Goal: Task Accomplishment & Management: Complete application form

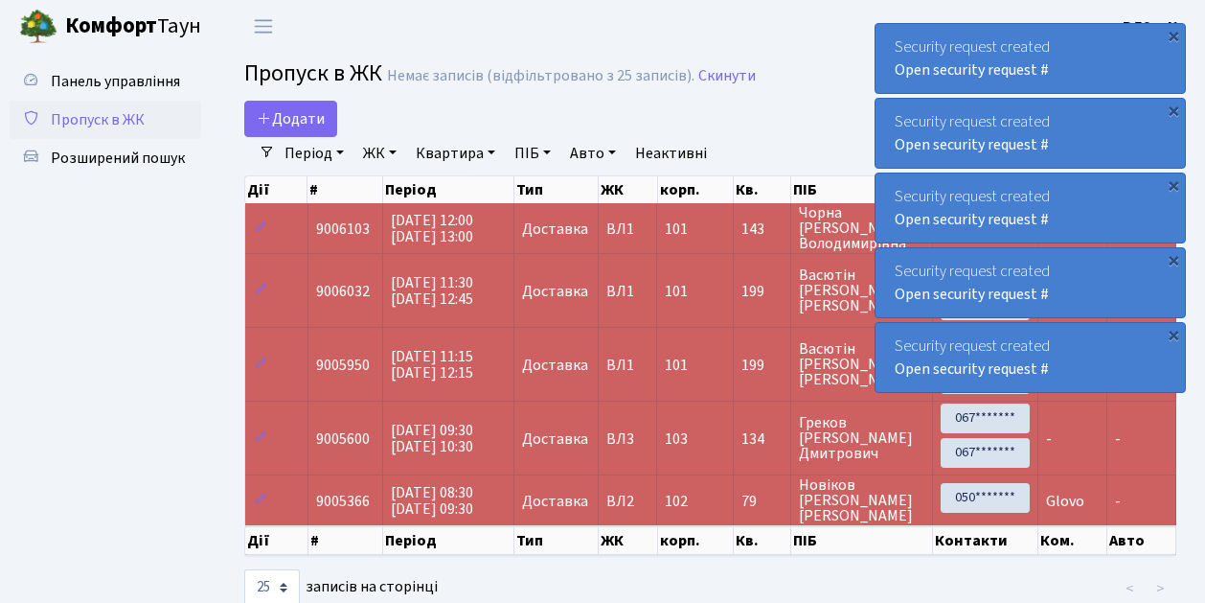
select select "25"
click at [103, 119] on span "Пропуск в ЖК" at bounding box center [98, 119] width 94 height 21
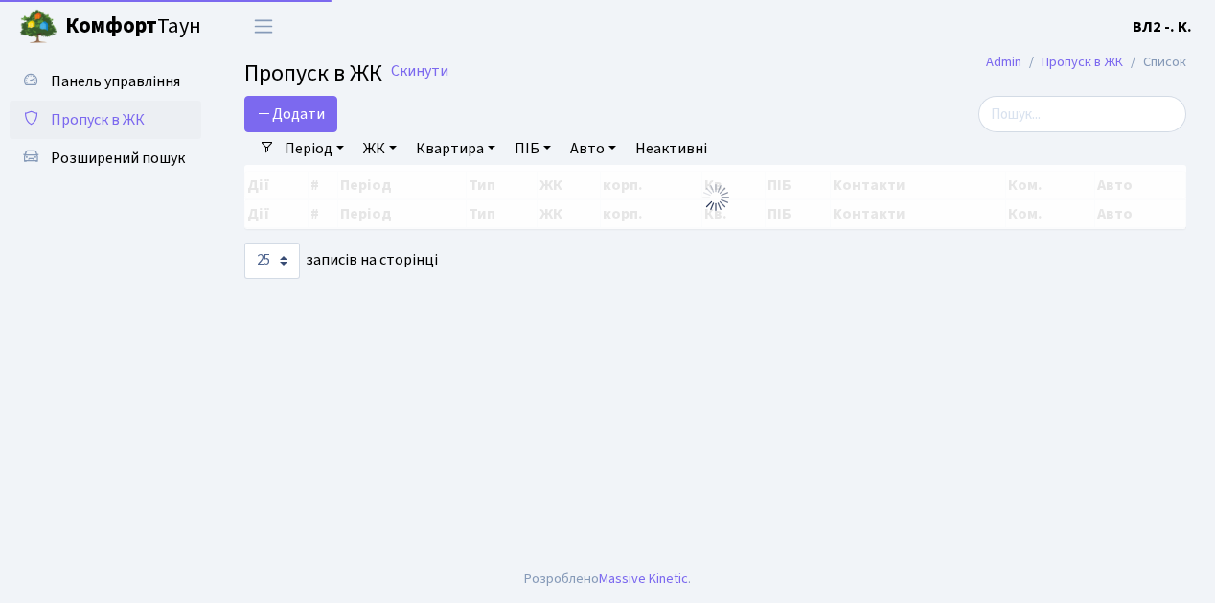
select select "25"
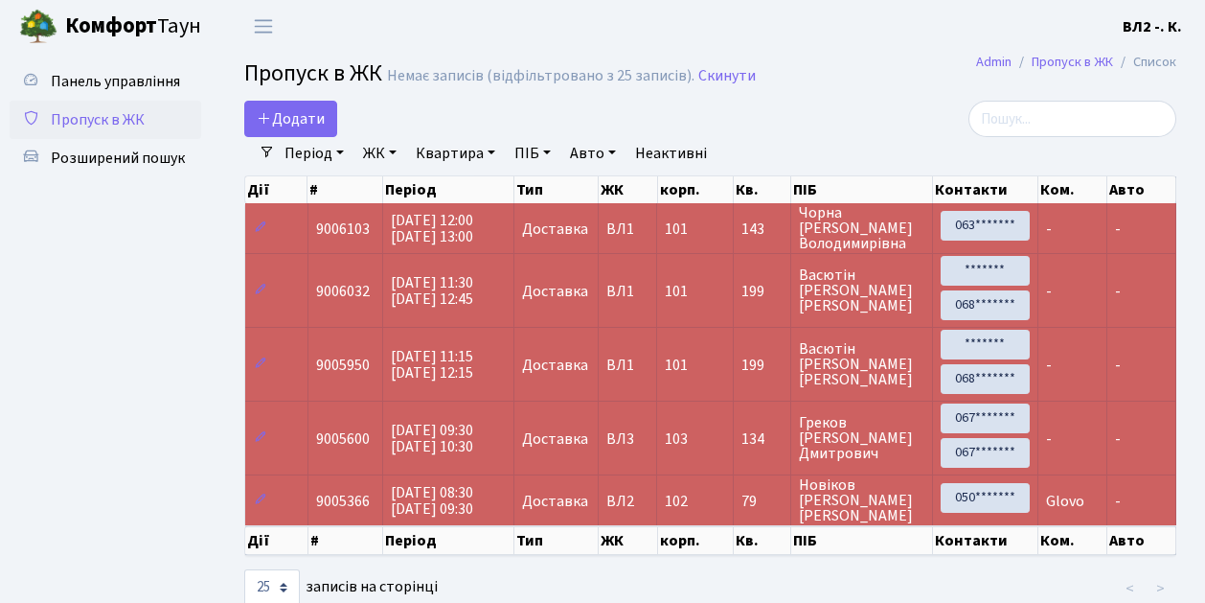
click at [98, 126] on span "Пропуск в ЖК" at bounding box center [98, 119] width 94 height 21
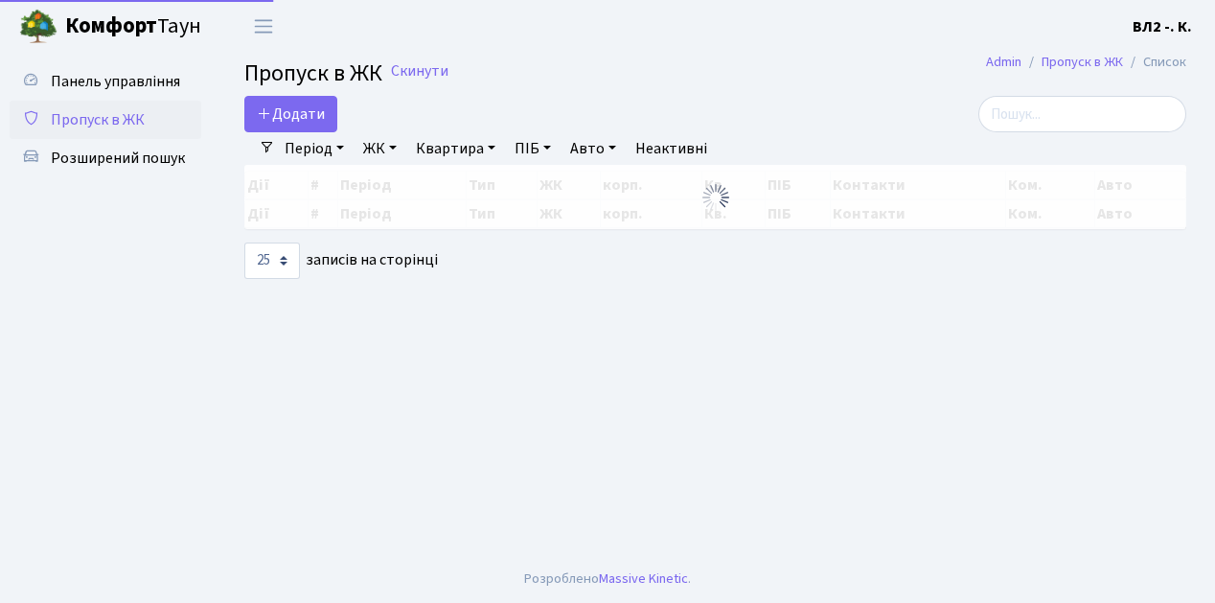
select select "25"
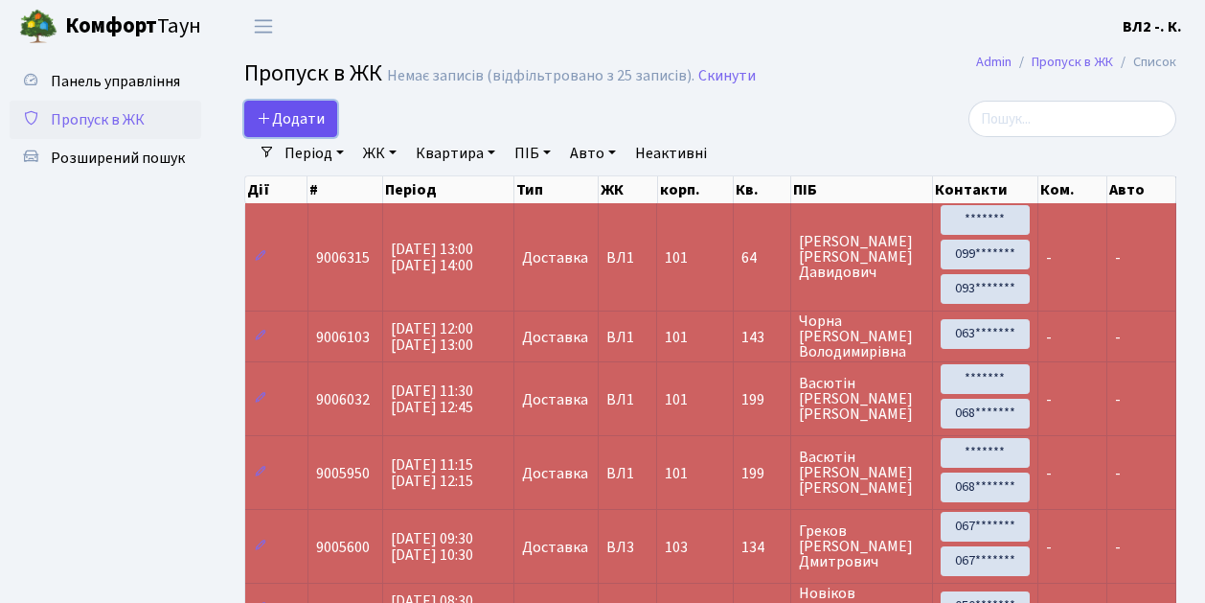
click at [308, 126] on span "Додати" at bounding box center [291, 118] width 68 height 21
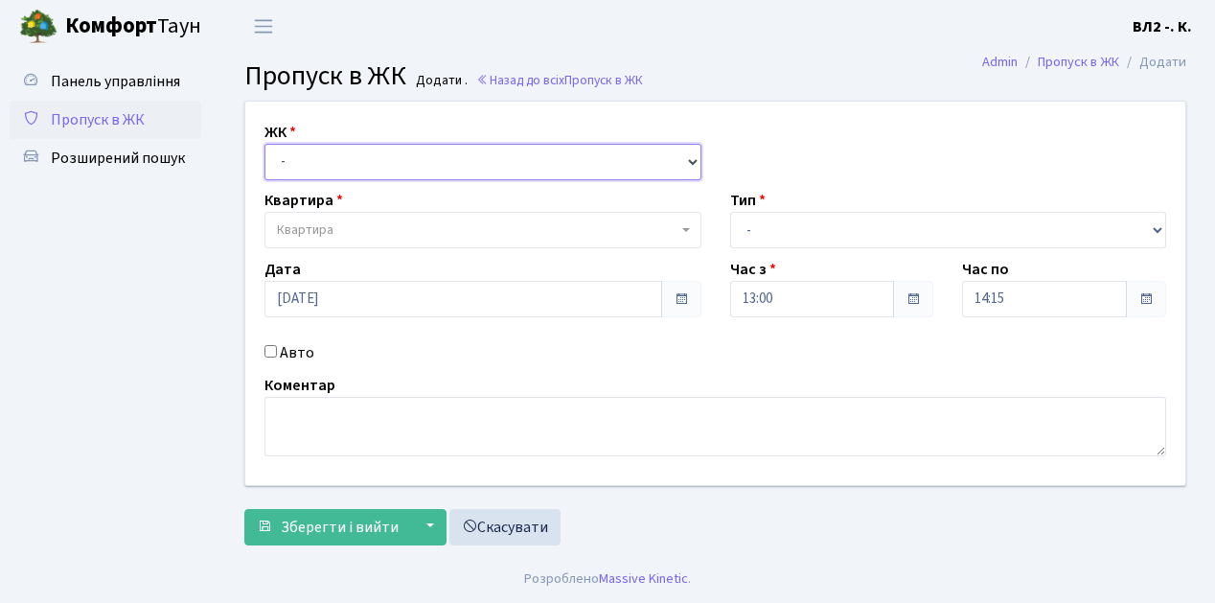
click at [299, 163] on select "- [STREET_ADDRESS][PERSON_NAME]" at bounding box center [482, 162] width 437 height 36
select select "317"
click at [264, 144] on select "- [STREET_ADDRESS][PERSON_NAME]" at bounding box center [482, 162] width 437 height 36
select select
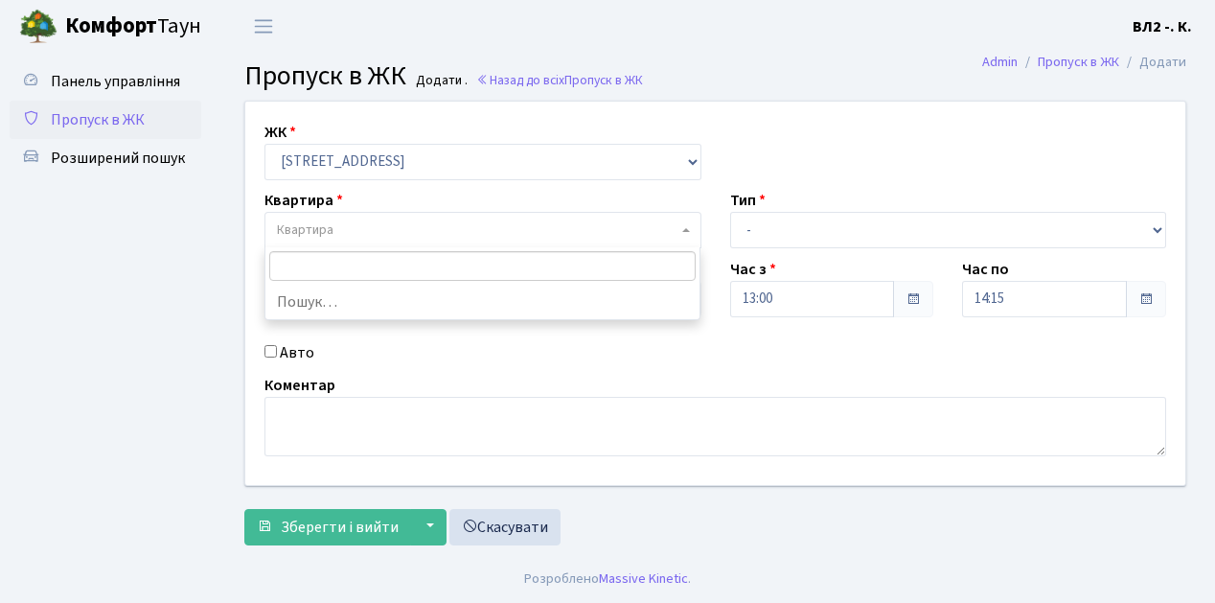
click at [343, 228] on span "Квартира" at bounding box center [477, 229] width 400 height 19
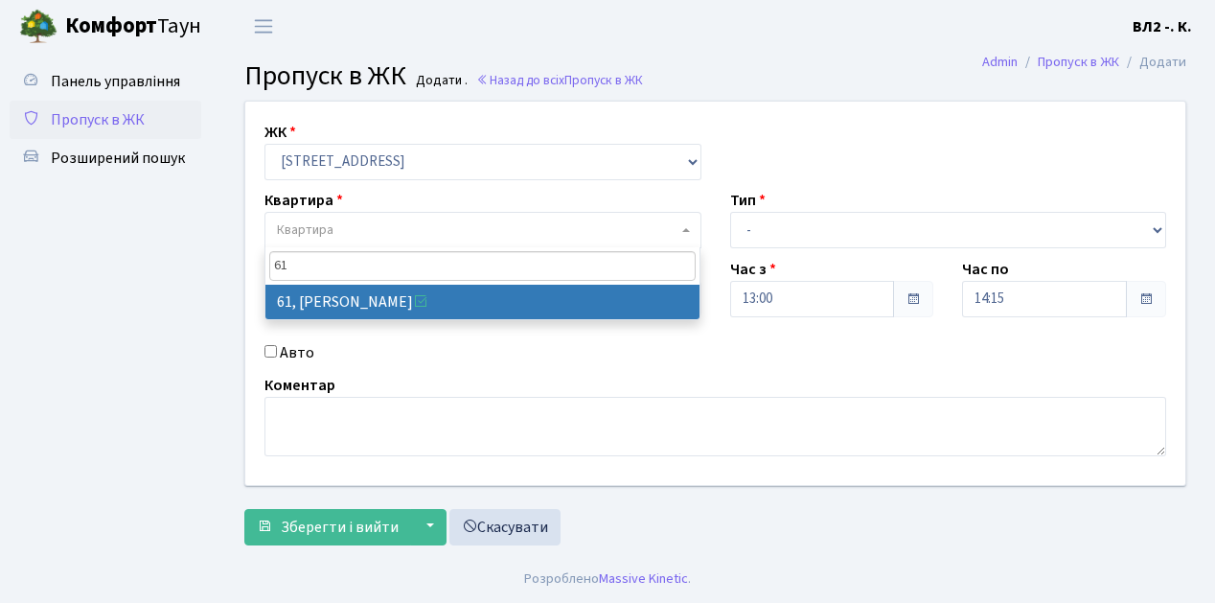
type input "61"
drag, startPoint x: 370, startPoint y: 293, endPoint x: 635, endPoint y: 295, distance: 265.4
select select "38122"
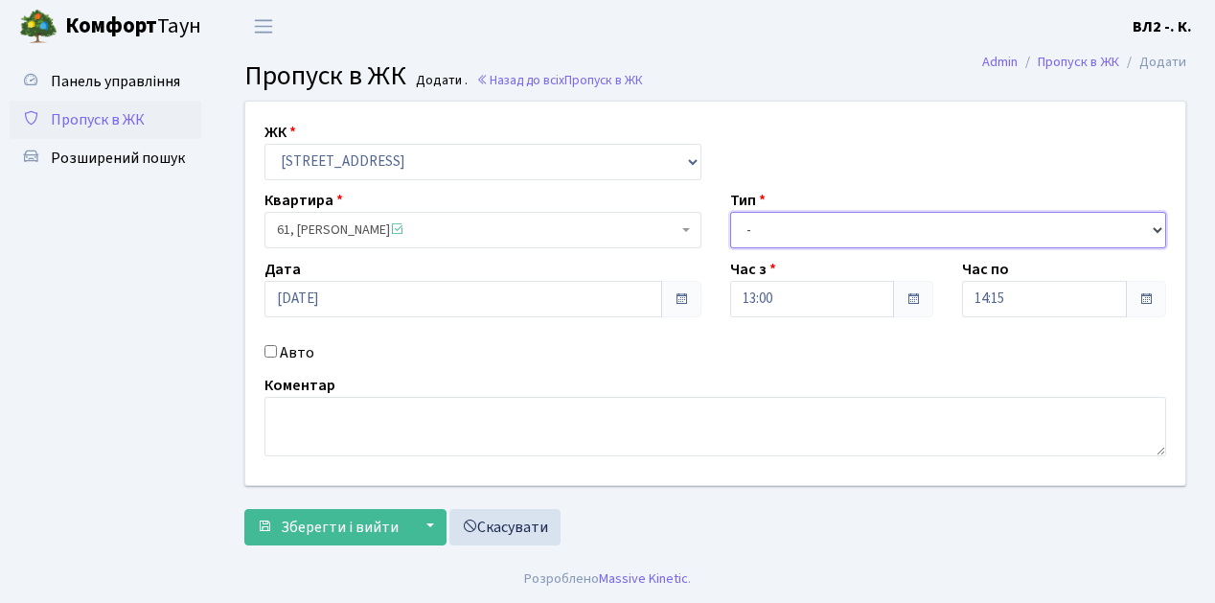
click at [868, 236] on select "- Доставка Таксі Гості Сервіс" at bounding box center [948, 230] width 437 height 36
select select "1"
click at [730, 212] on select "- Доставка Таксі Гості Сервіс" at bounding box center [948, 230] width 437 height 36
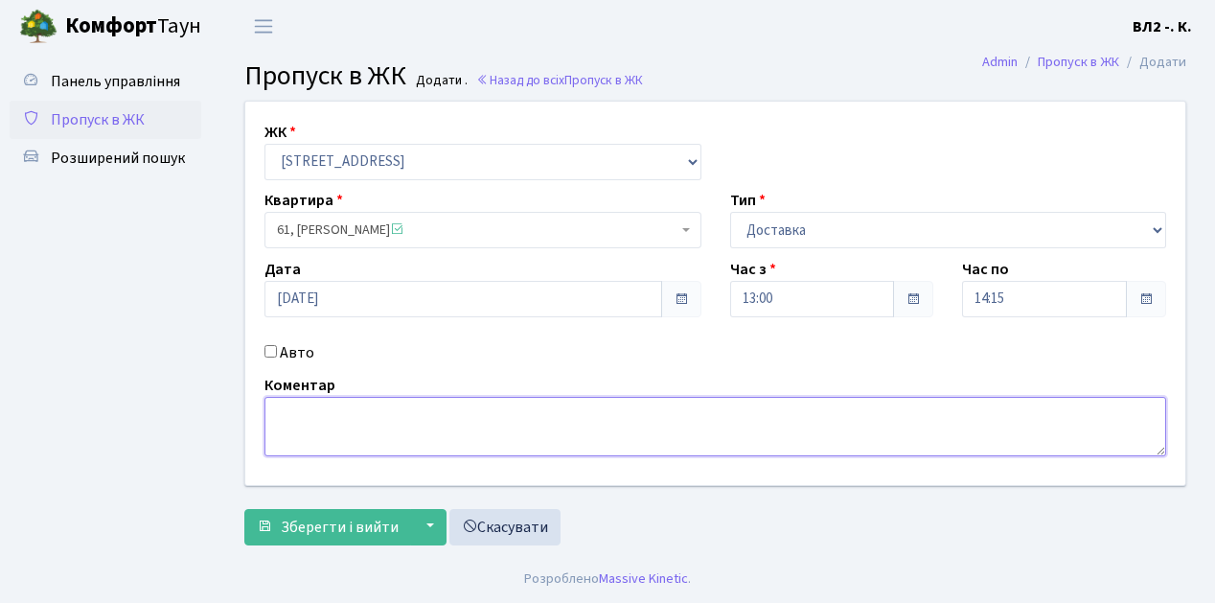
click at [275, 433] on textarea at bounding box center [715, 426] width 902 height 59
type textarea "Glovo"
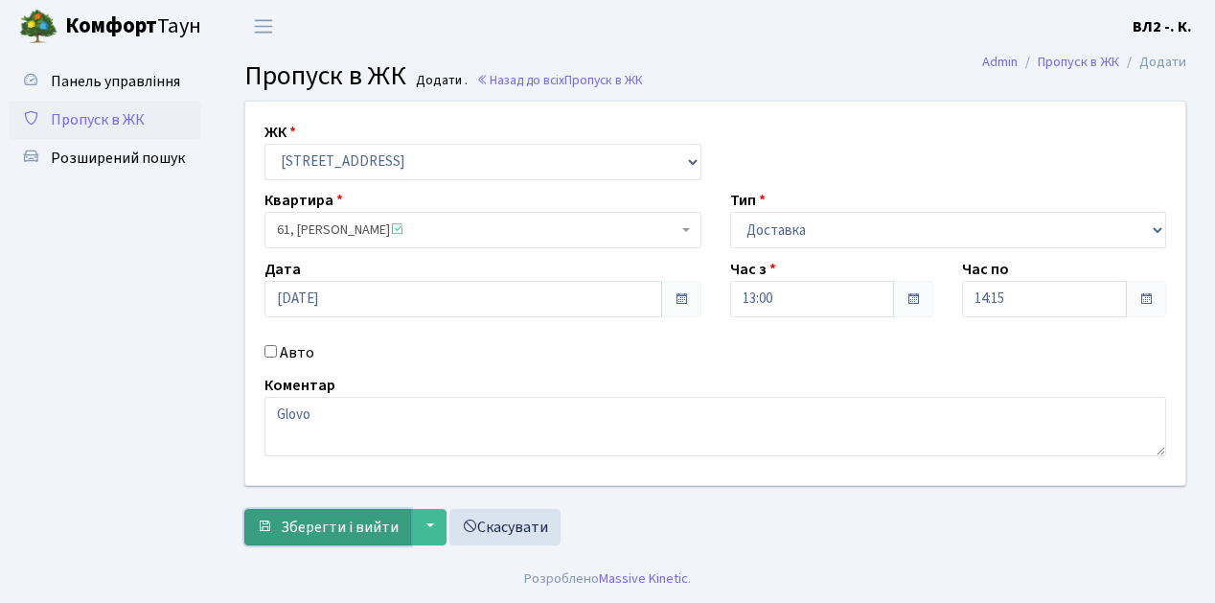
click at [366, 516] on span "Зберегти і вийти" at bounding box center [340, 526] width 118 height 21
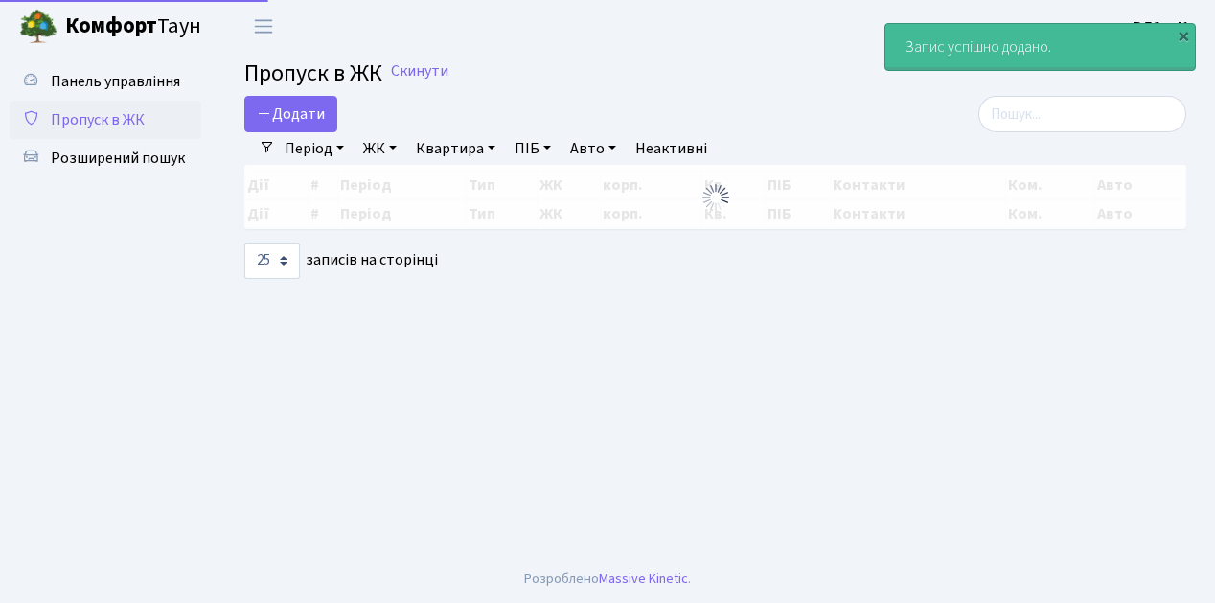
select select "25"
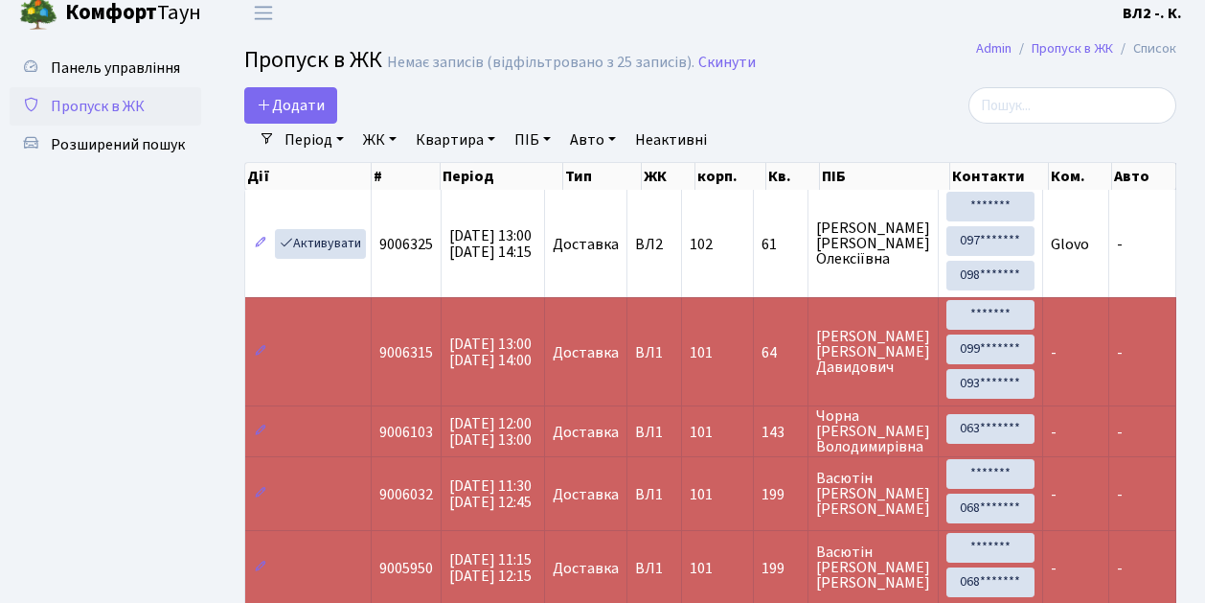
scroll to position [3, 0]
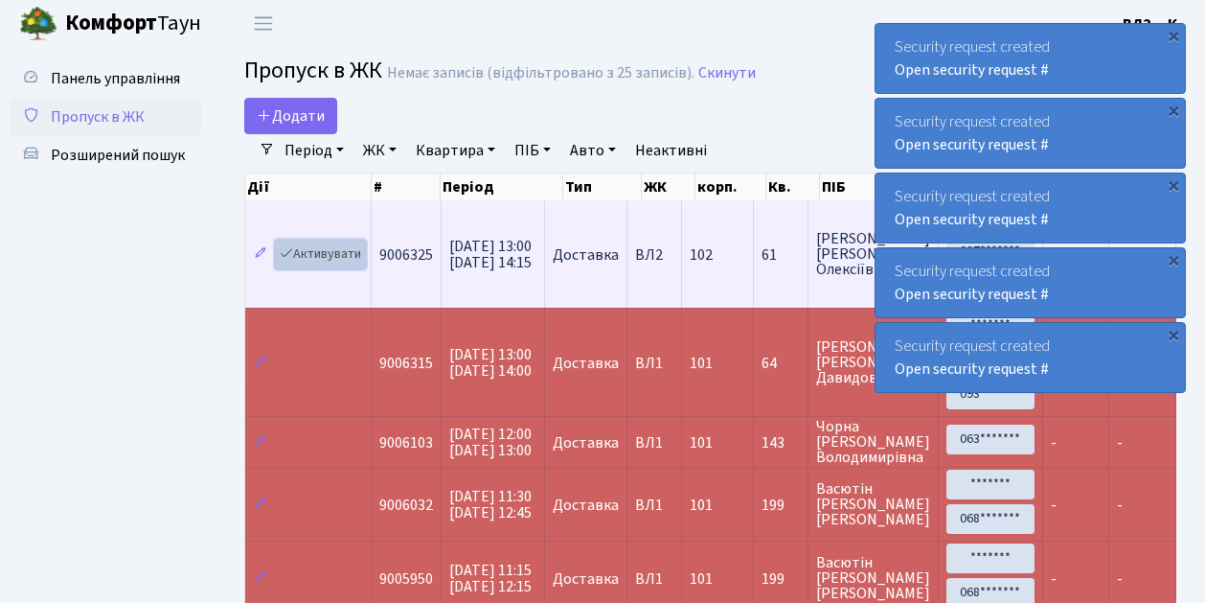
click at [335, 262] on link "Активувати" at bounding box center [320, 255] width 91 height 30
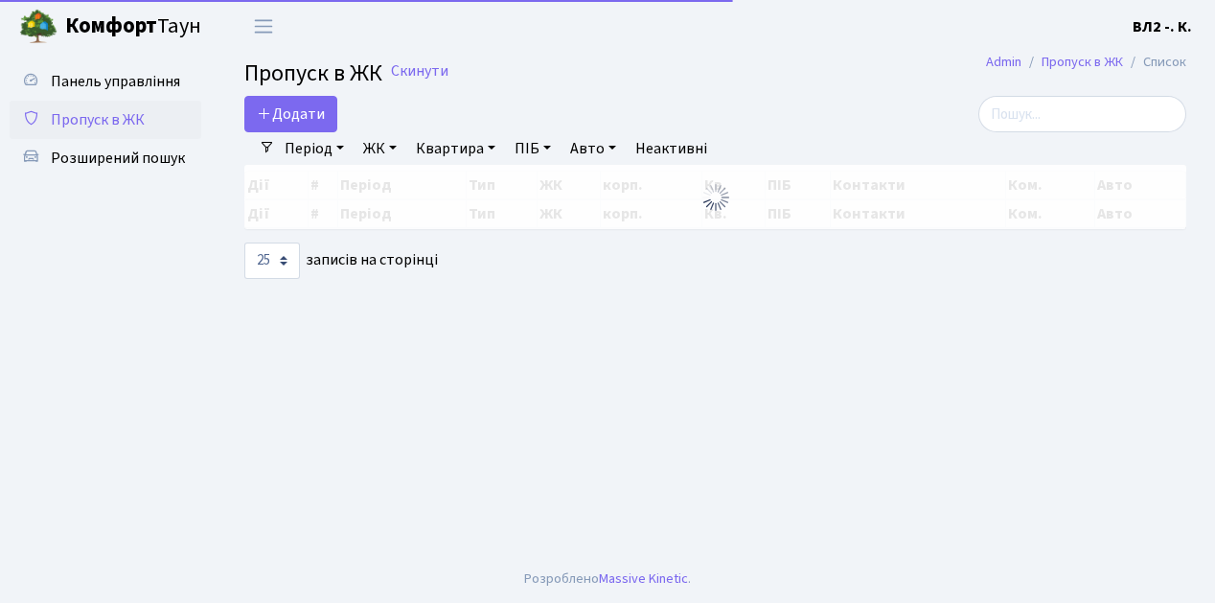
select select "25"
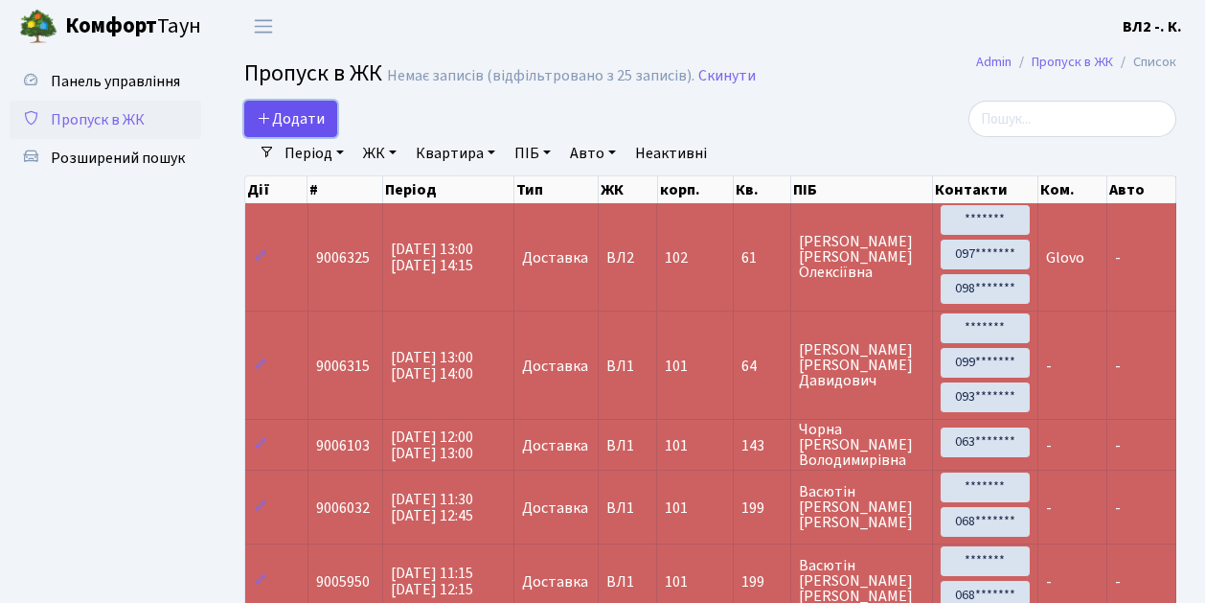
click at [308, 109] on span "Додати" at bounding box center [291, 118] width 68 height 21
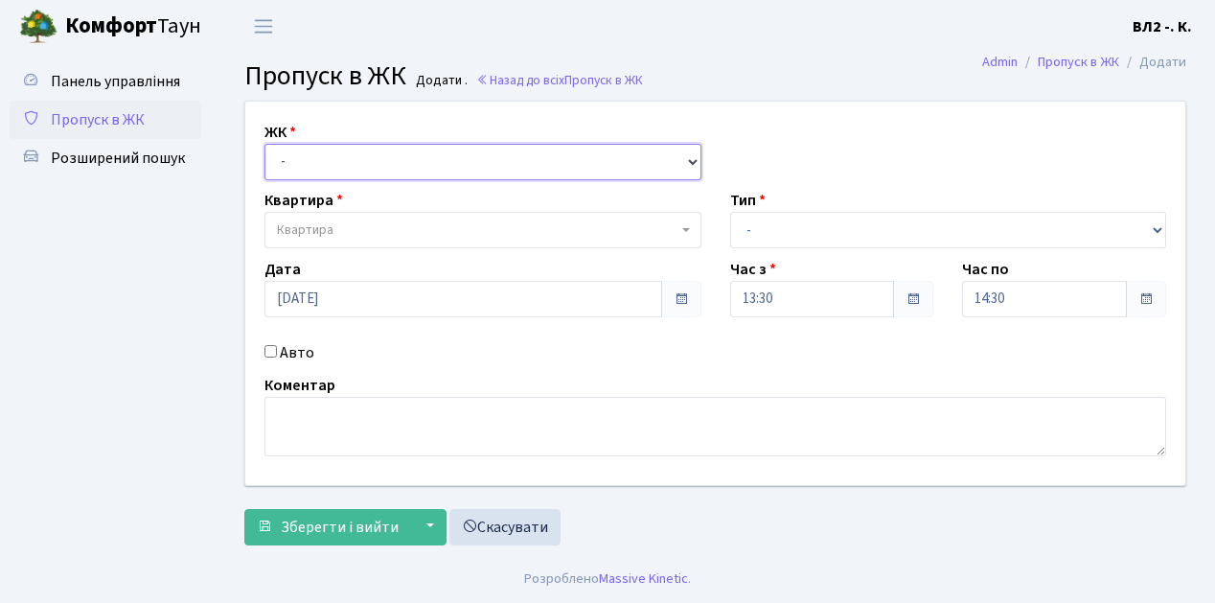
click at [301, 157] on select "- [STREET_ADDRESS][PERSON_NAME]" at bounding box center [482, 162] width 437 height 36
select select "317"
click at [264, 144] on select "- [STREET_ADDRESS][PERSON_NAME]" at bounding box center [482, 162] width 437 height 36
select select
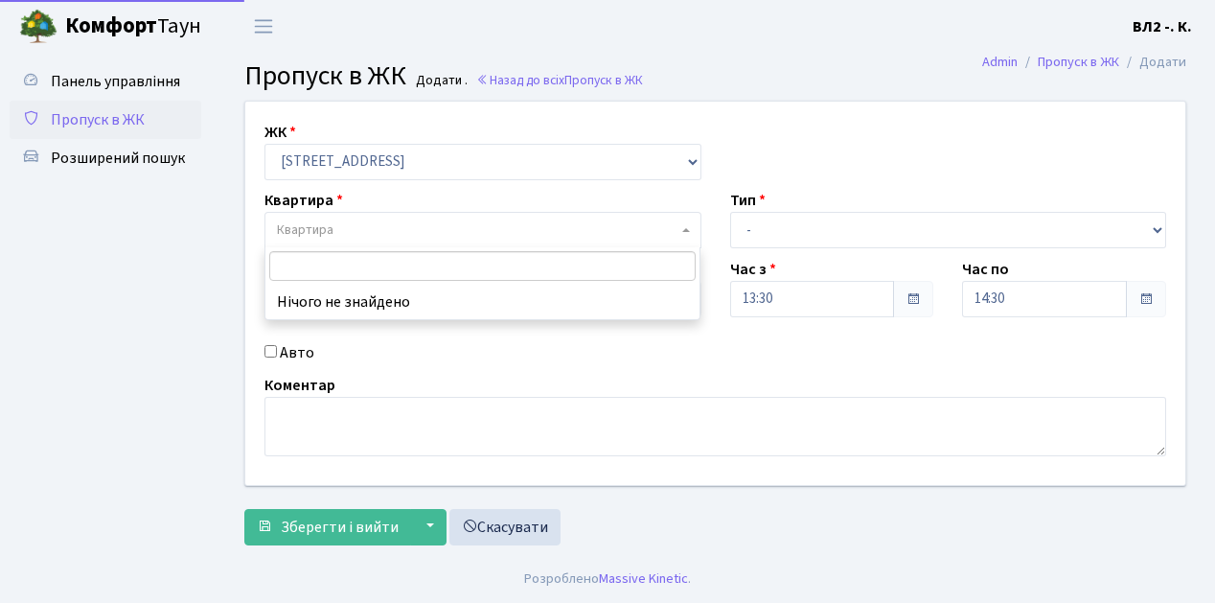
click at [333, 236] on span "Квартира" at bounding box center [477, 229] width 400 height 19
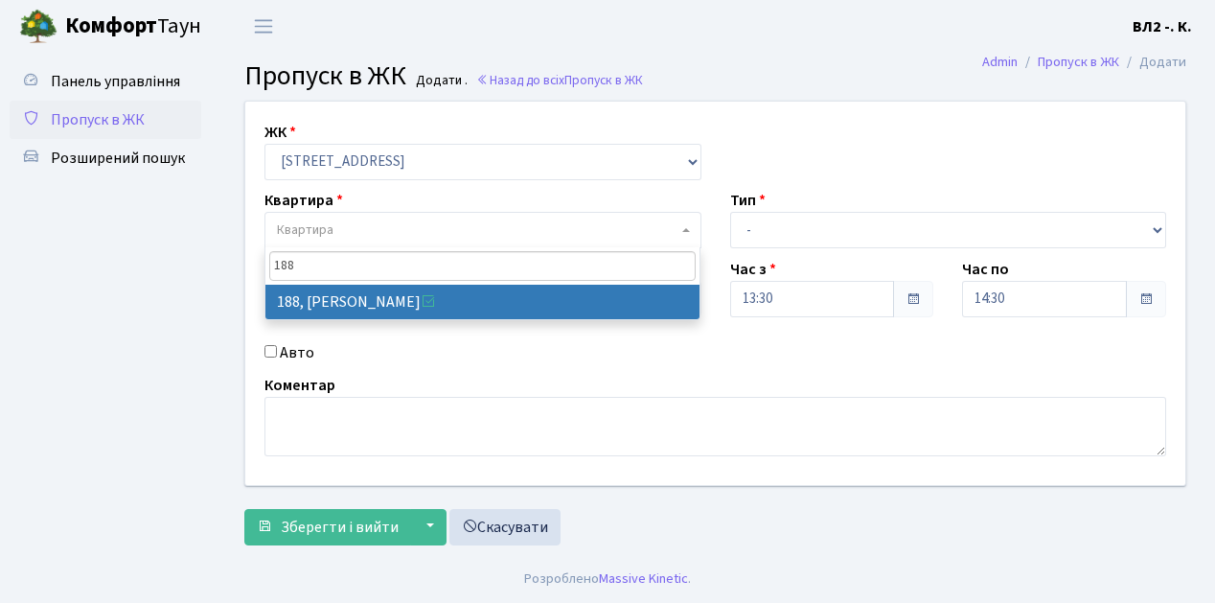
type input "188"
select select "40000"
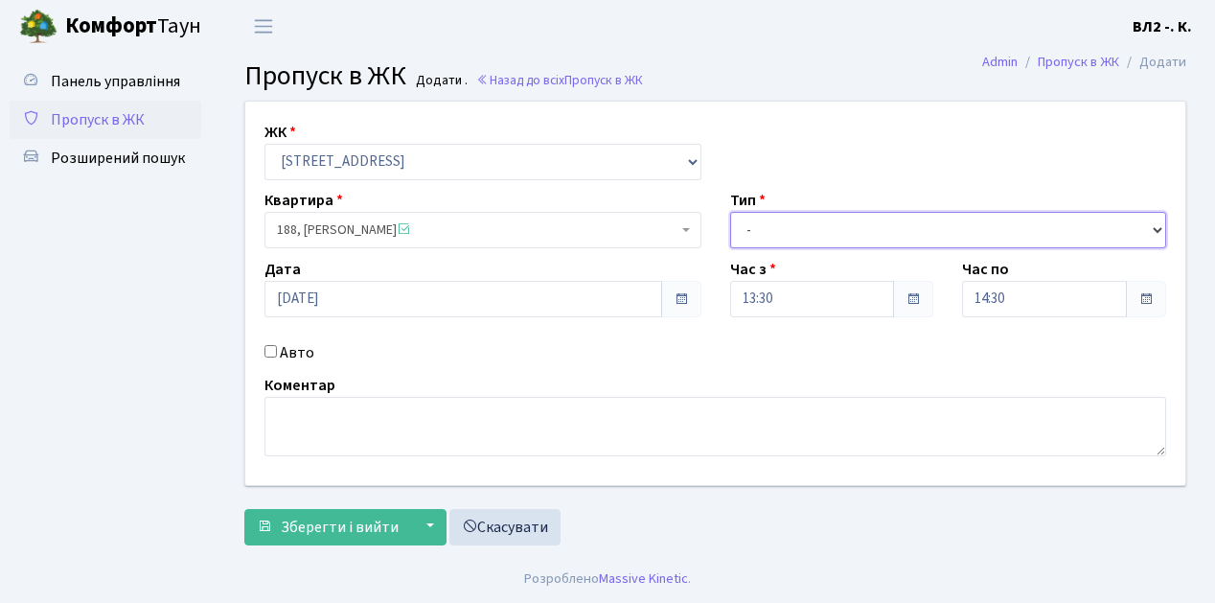
click at [772, 232] on select "- Доставка Таксі Гості Сервіс" at bounding box center [948, 230] width 437 height 36
select select "1"
click at [730, 212] on select "- Доставка Таксі Гості Сервіс" at bounding box center [948, 230] width 437 height 36
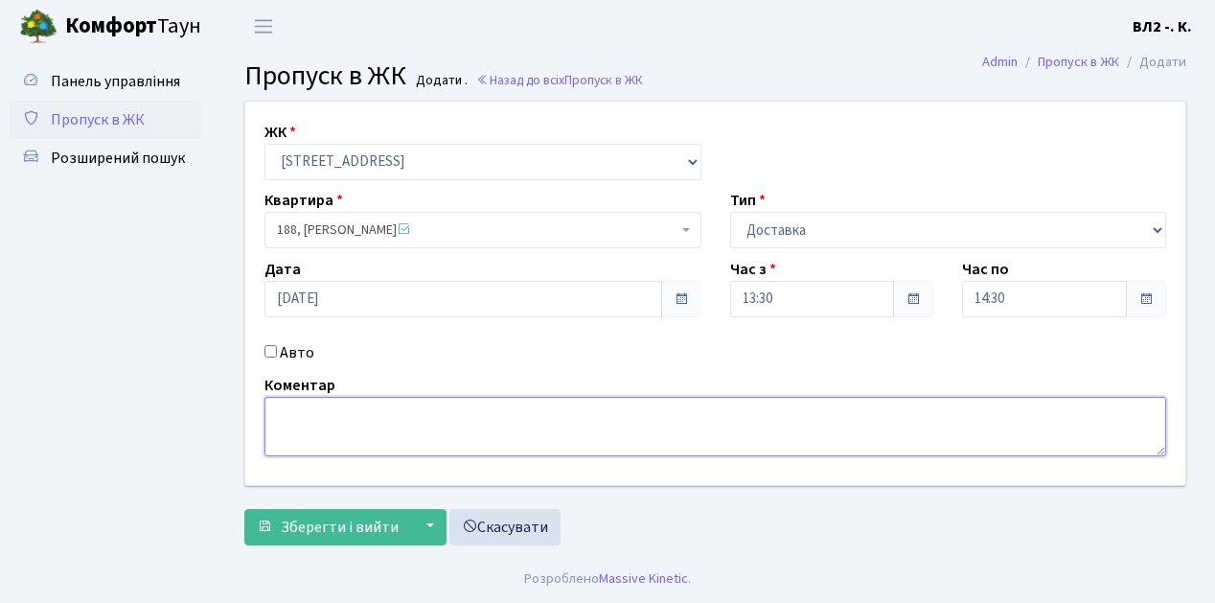
click at [301, 431] on textarea at bounding box center [715, 426] width 902 height 59
type textarea "Glovo"
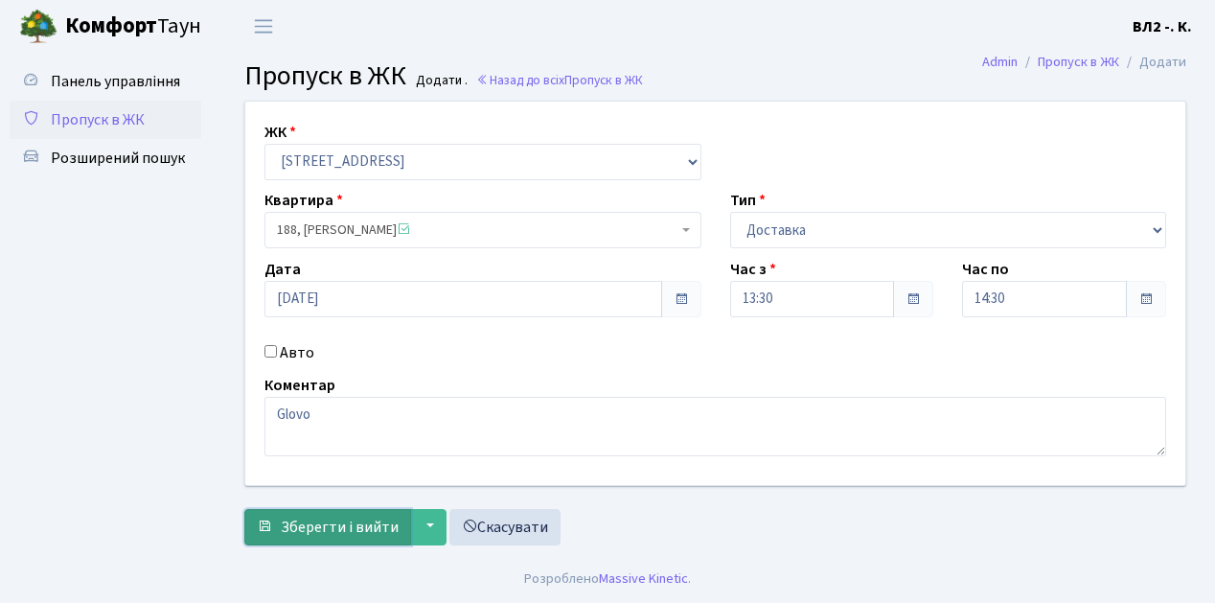
click at [345, 521] on span "Зберегти і вийти" at bounding box center [340, 526] width 118 height 21
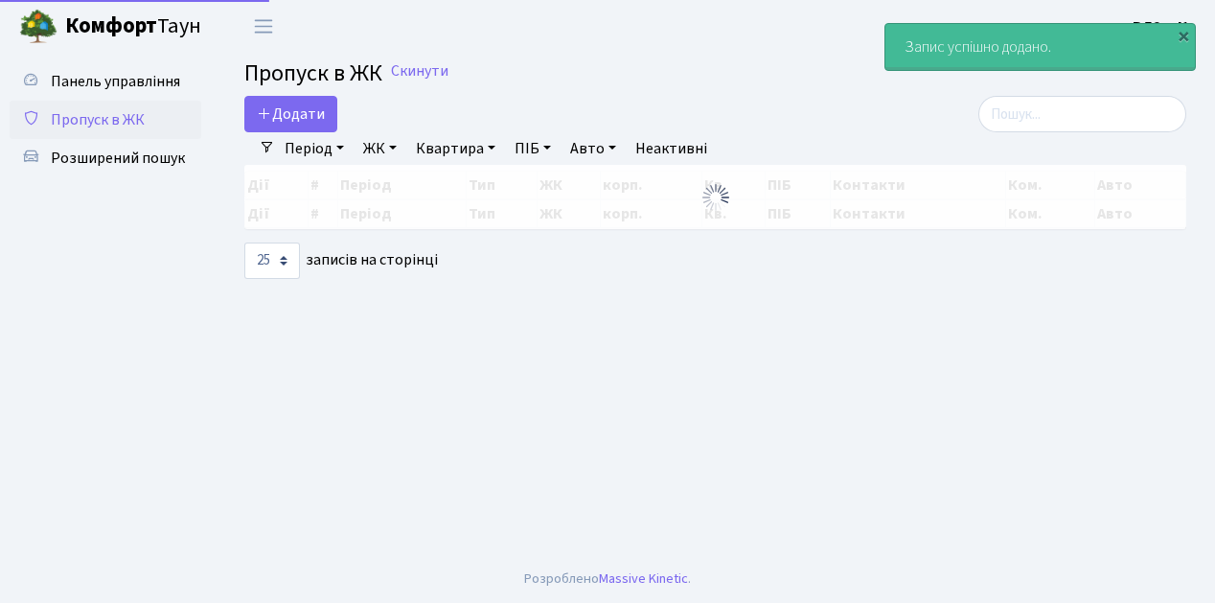
select select "25"
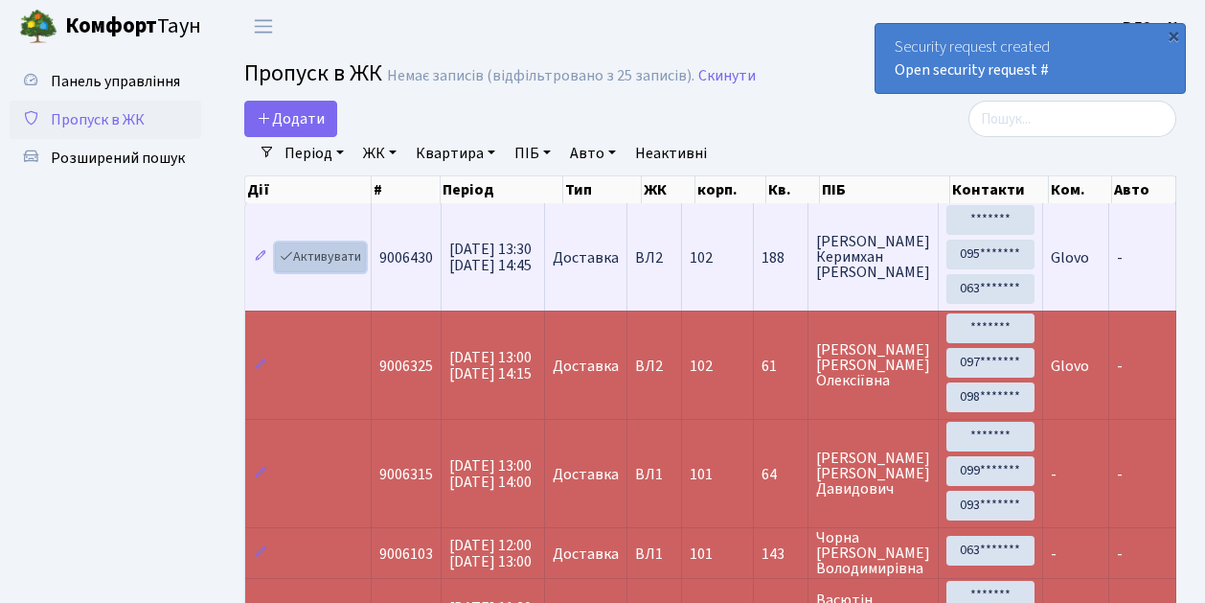
click at [337, 253] on link "Активувати" at bounding box center [320, 257] width 91 height 30
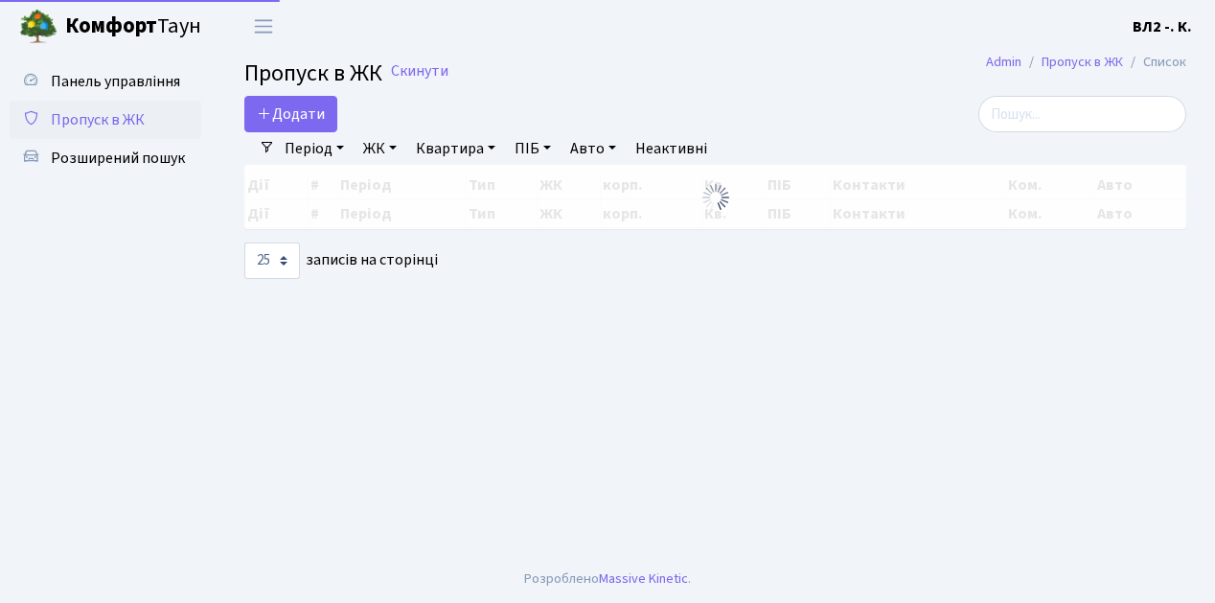
select select "25"
